Goal: Task Accomplishment & Management: Manage account settings

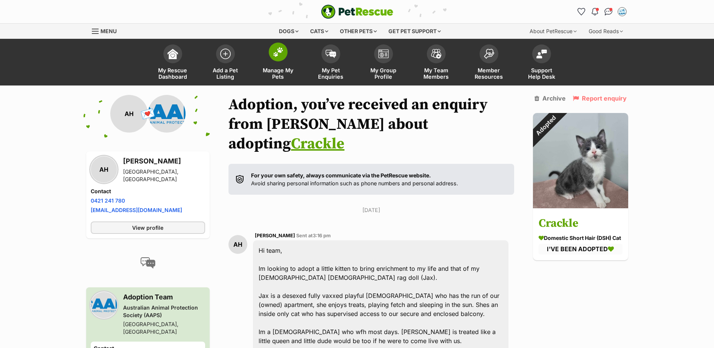
click at [279, 55] on img at bounding box center [278, 52] width 11 height 10
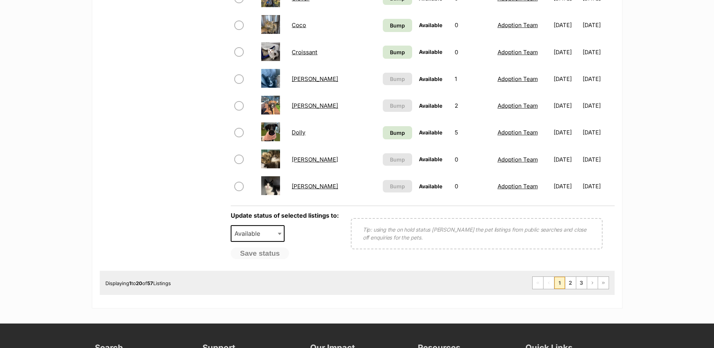
scroll to position [564, 0]
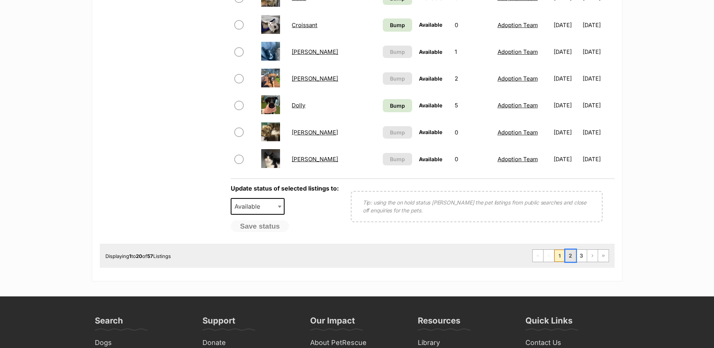
click at [573, 257] on link "2" at bounding box center [570, 255] width 11 height 12
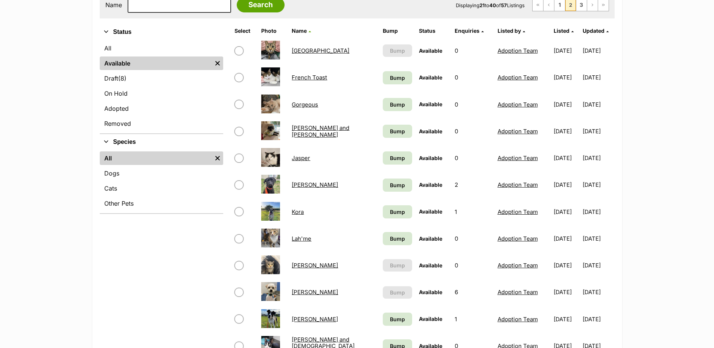
scroll to position [113, 0]
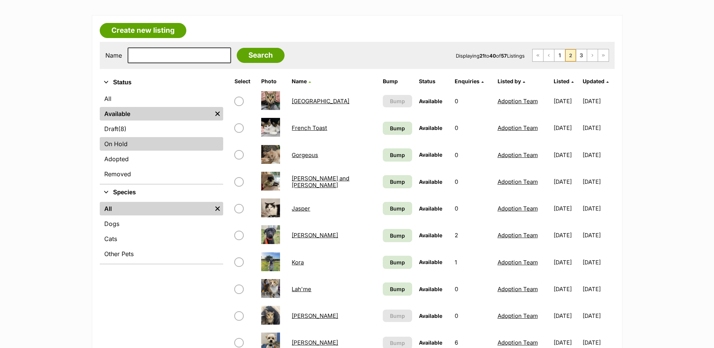
click at [116, 144] on link "On Hold" at bounding box center [161, 144] width 123 height 14
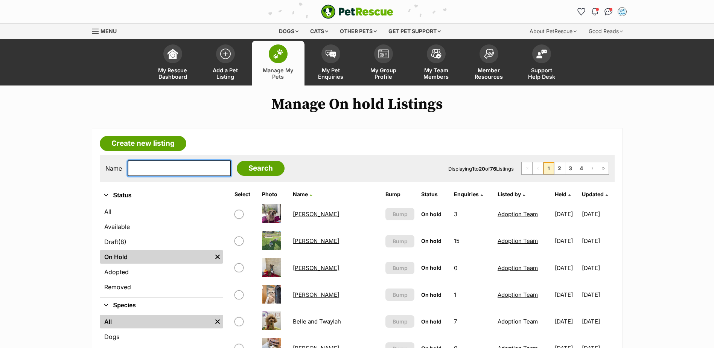
drag, startPoint x: 158, startPoint y: 168, endPoint x: 161, endPoint y: 173, distance: 6.3
click at [158, 168] on input "text" at bounding box center [179, 168] width 103 height 16
type input "HUMPHREY"
click at [237, 161] on input "Search" at bounding box center [261, 168] width 48 height 15
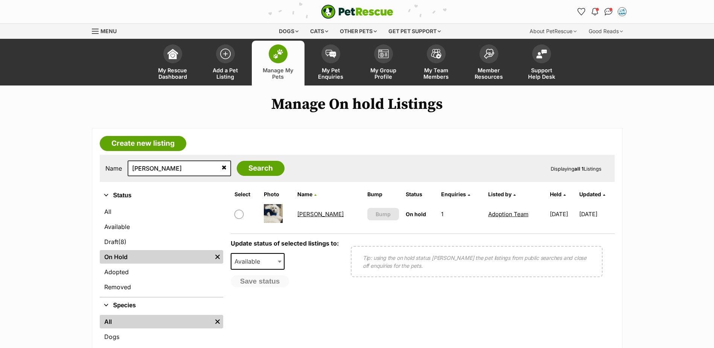
click at [317, 215] on link "Humphrey" at bounding box center [320, 213] width 46 height 7
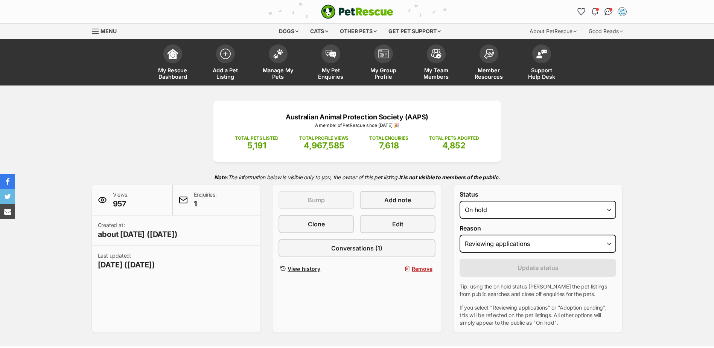
select select "reviewing_applications"
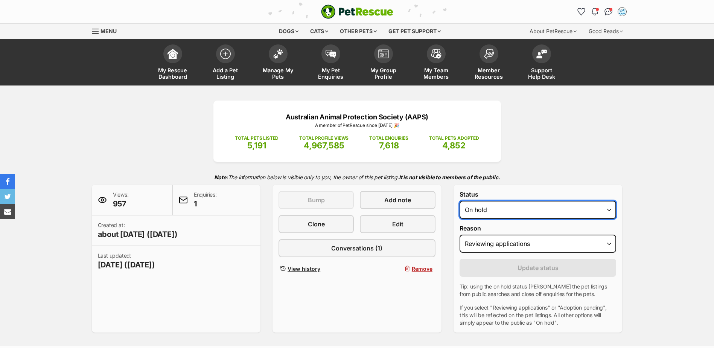
click at [610, 209] on select "Draft - not available as listing has enquires Available On hold Adopted" at bounding box center [537, 210] width 157 height 18
select select "rehomed"
click at [459, 201] on select "Draft - not available as listing has enquires Available On hold Adopted" at bounding box center [537, 210] width 157 height 18
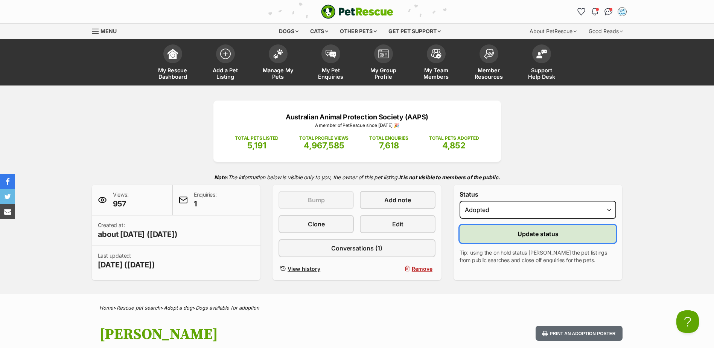
click at [542, 237] on span "Update status" at bounding box center [537, 233] width 41 height 9
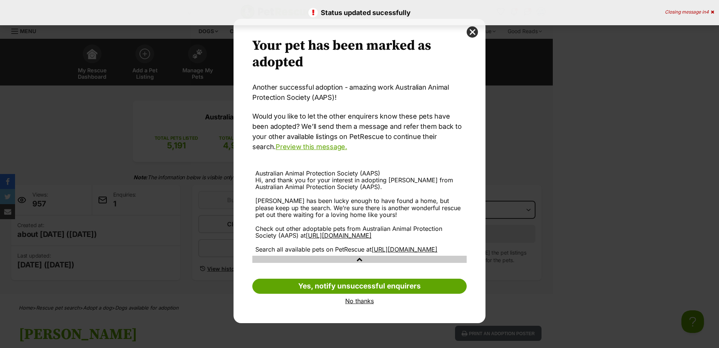
click at [363, 304] on link "No thanks" at bounding box center [359, 300] width 214 height 7
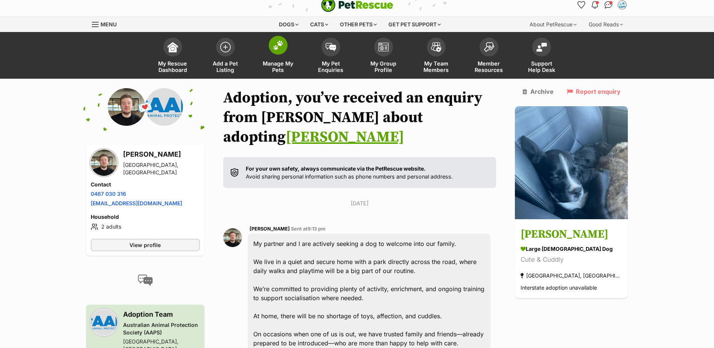
click at [278, 46] on img at bounding box center [278, 45] width 11 height 10
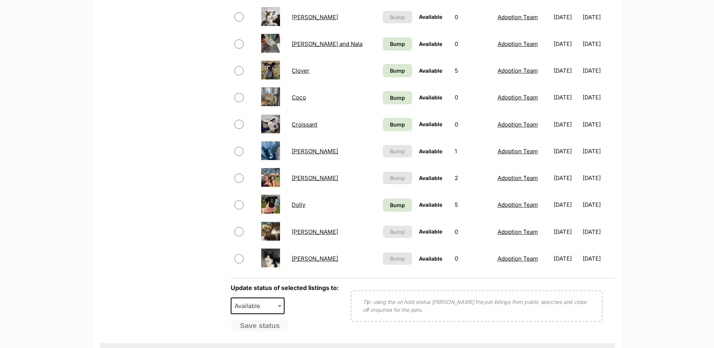
scroll to position [489, 0]
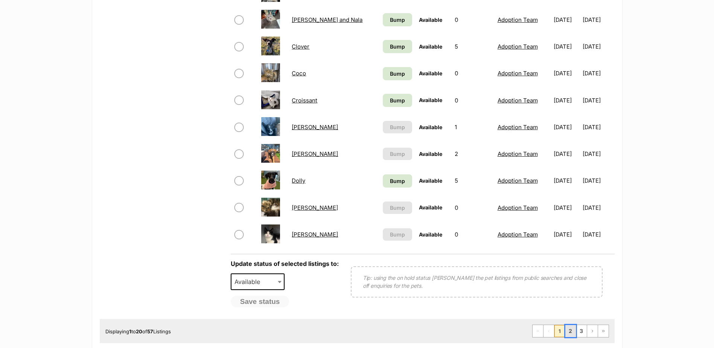
click at [570, 330] on link "2" at bounding box center [570, 331] width 11 height 12
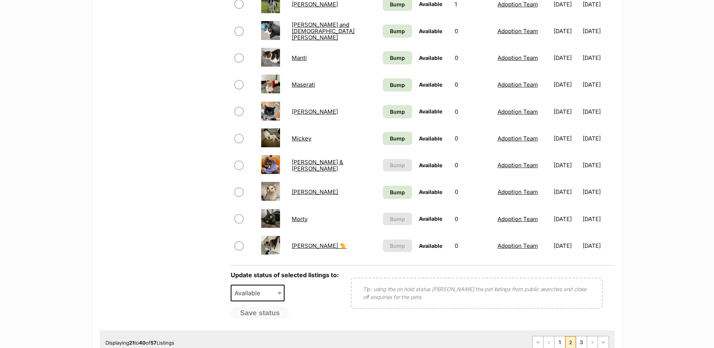
scroll to position [489, 0]
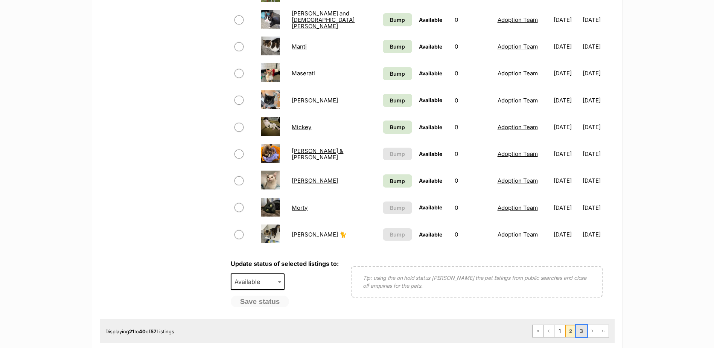
click at [580, 334] on link "3" at bounding box center [581, 331] width 11 height 12
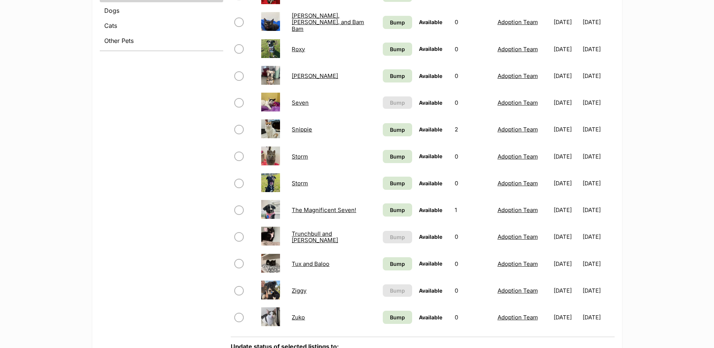
scroll to position [339, 0]
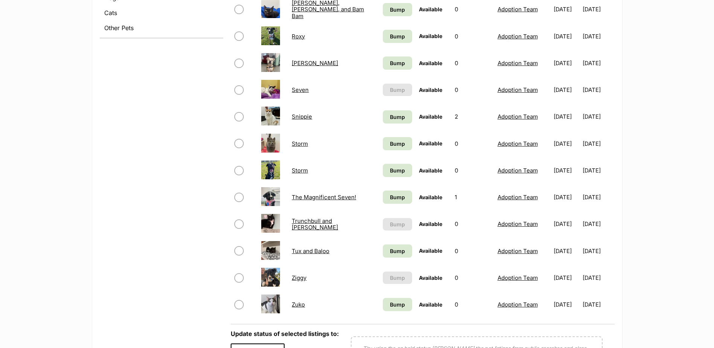
click at [309, 199] on link "The Magnificent Seven!" at bounding box center [324, 196] width 64 height 7
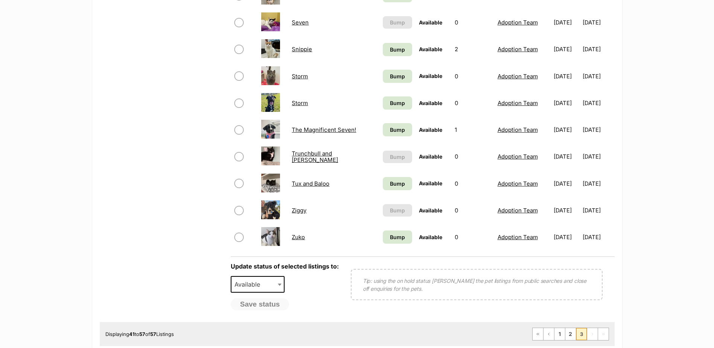
scroll to position [414, 0]
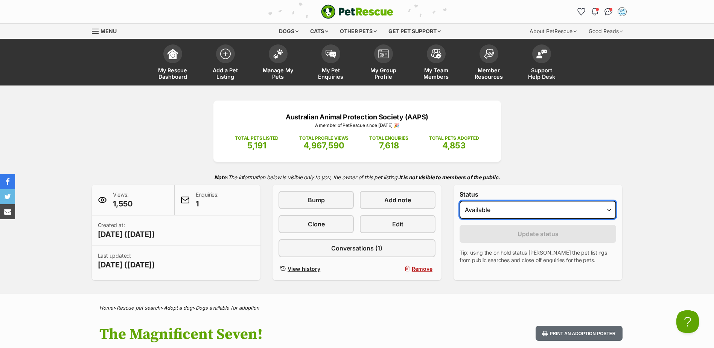
click at [610, 211] on select "Draft - not available as listing has enquires Available On hold Adopted" at bounding box center [537, 210] width 157 height 18
select select "on_hold"
click at [459, 201] on select "Draft - not available as listing has enquires Available On hold Adopted" at bounding box center [537, 210] width 157 height 18
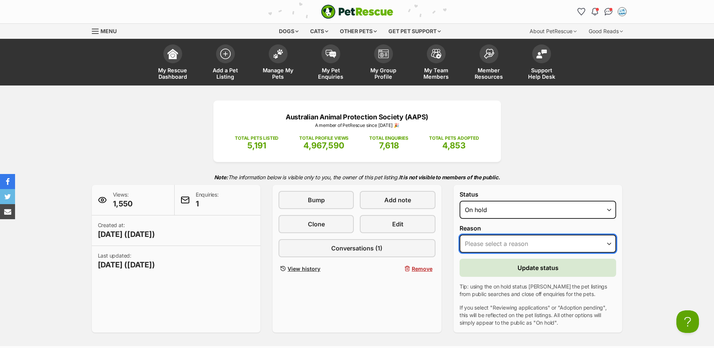
click at [542, 248] on select "Please select a reason Medical reasons Reviewing applications Adoption pending …" at bounding box center [537, 243] width 157 height 18
select select "reviewing_applications"
click at [459, 234] on select "Please select a reason Medical reasons Reviewing applications Adoption pending …" at bounding box center [537, 243] width 157 height 18
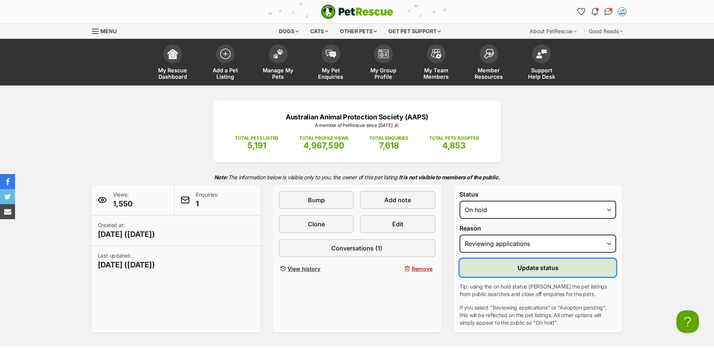
click at [547, 267] on span "Update status" at bounding box center [537, 267] width 41 height 9
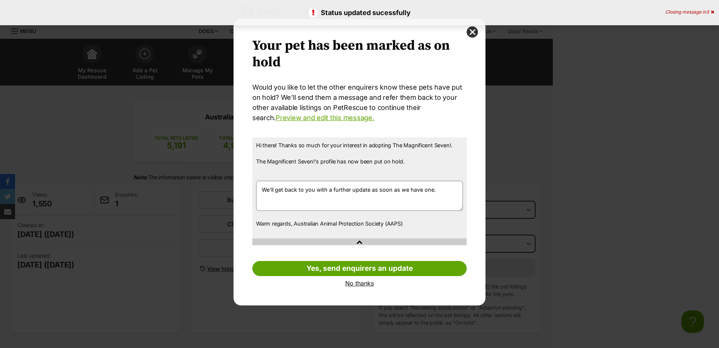
click at [355, 284] on link "No thanks" at bounding box center [359, 283] width 214 height 7
